Goal: Find specific page/section: Find specific page/section

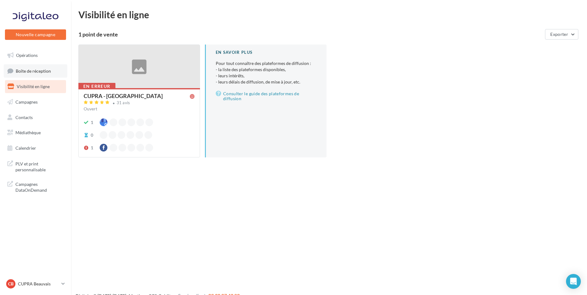
click at [38, 68] on link "Boîte de réception" at bounding box center [36, 70] width 64 height 13
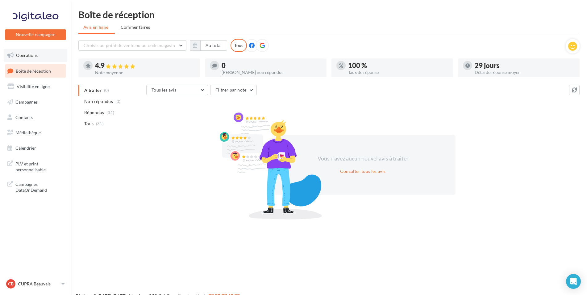
click at [38, 56] on link "Opérations" at bounding box center [36, 55] width 64 height 13
